Goal: Use online tool/utility: Use online tool/utility

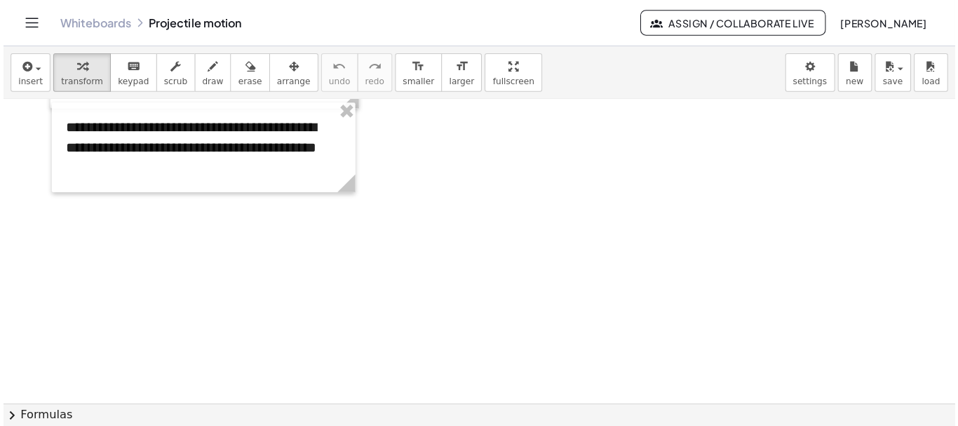
scroll to position [2097, 0]
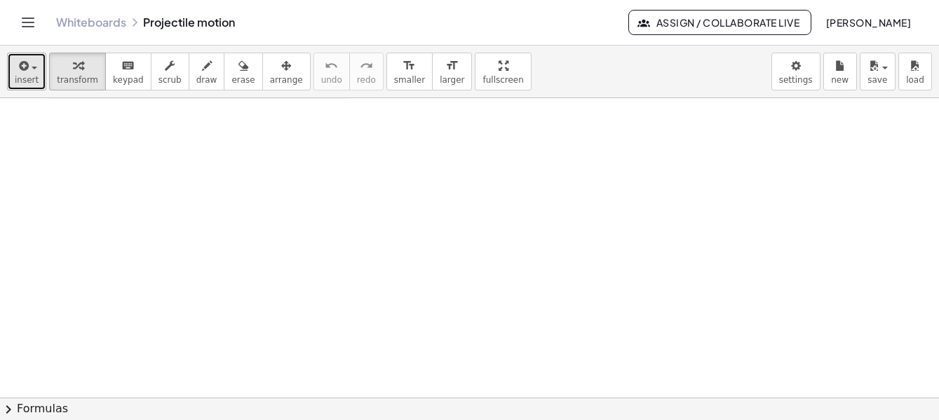
click at [25, 80] on span "insert" at bounding box center [27, 80] width 24 height 10
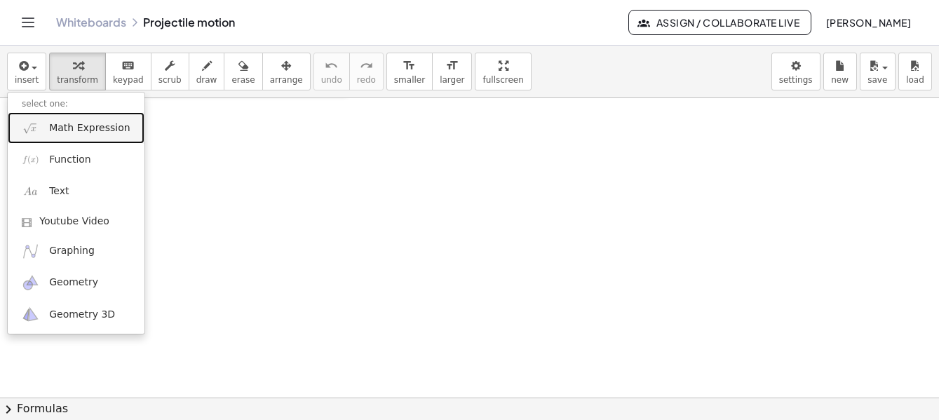
click at [90, 135] on span "Math Expression" at bounding box center [89, 128] width 81 height 14
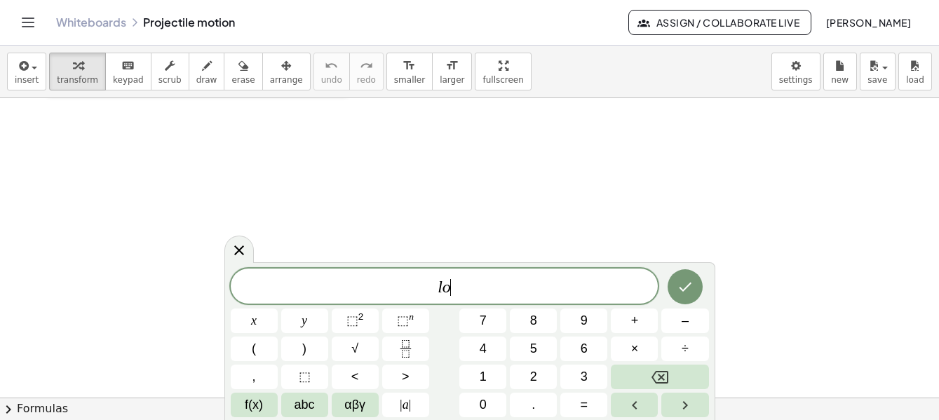
click at [464, 287] on span "l o ​" at bounding box center [445, 288] width 428 height 20
click at [260, 407] on span "f(x)" at bounding box center [254, 404] width 18 height 19
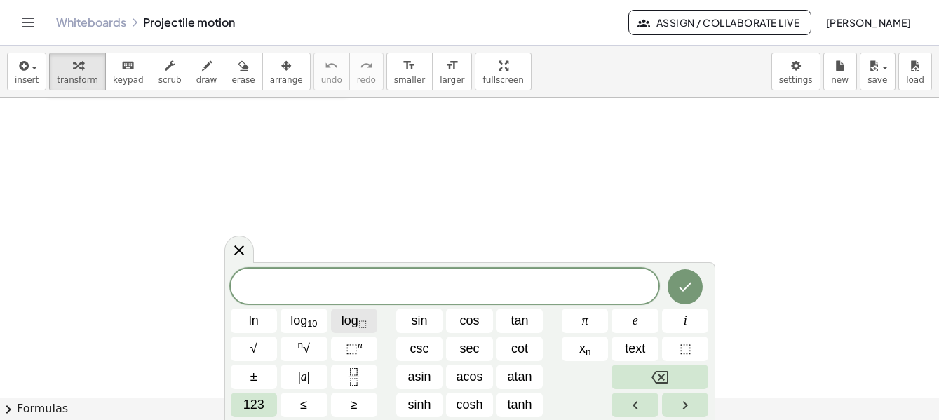
click at [359, 327] on sub "⬚" at bounding box center [362, 323] width 8 height 11
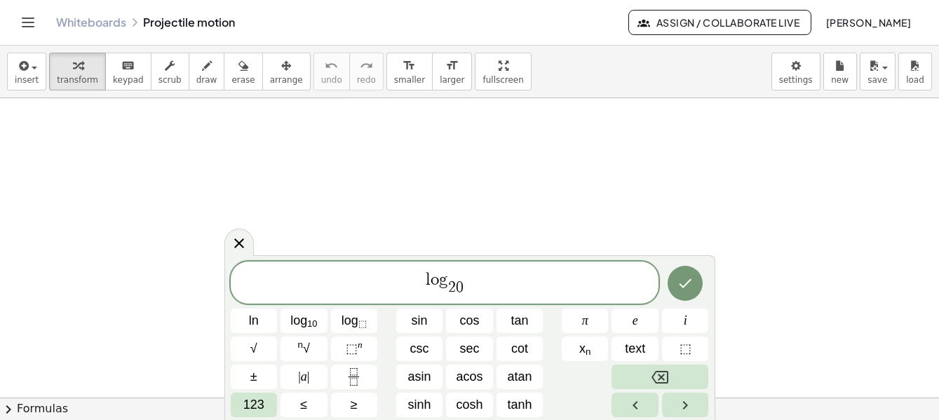
click at [468, 282] on span "l o g 2 0 ​ ​" at bounding box center [445, 283] width 428 height 27
click at [360, 321] on sub "⬚" at bounding box center [362, 323] width 8 height 11
click at [690, 289] on icon "Done" at bounding box center [685, 282] width 17 height 17
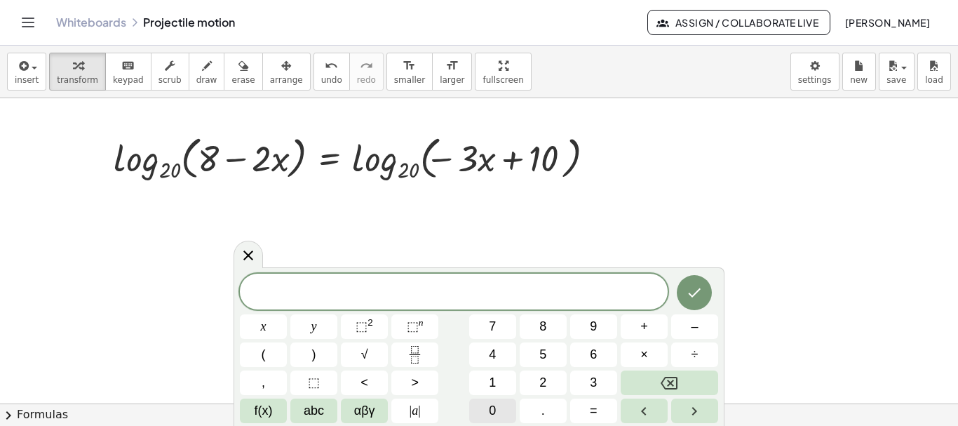
scroll to position [2097, 15]
